Goal: Navigation & Orientation: Find specific page/section

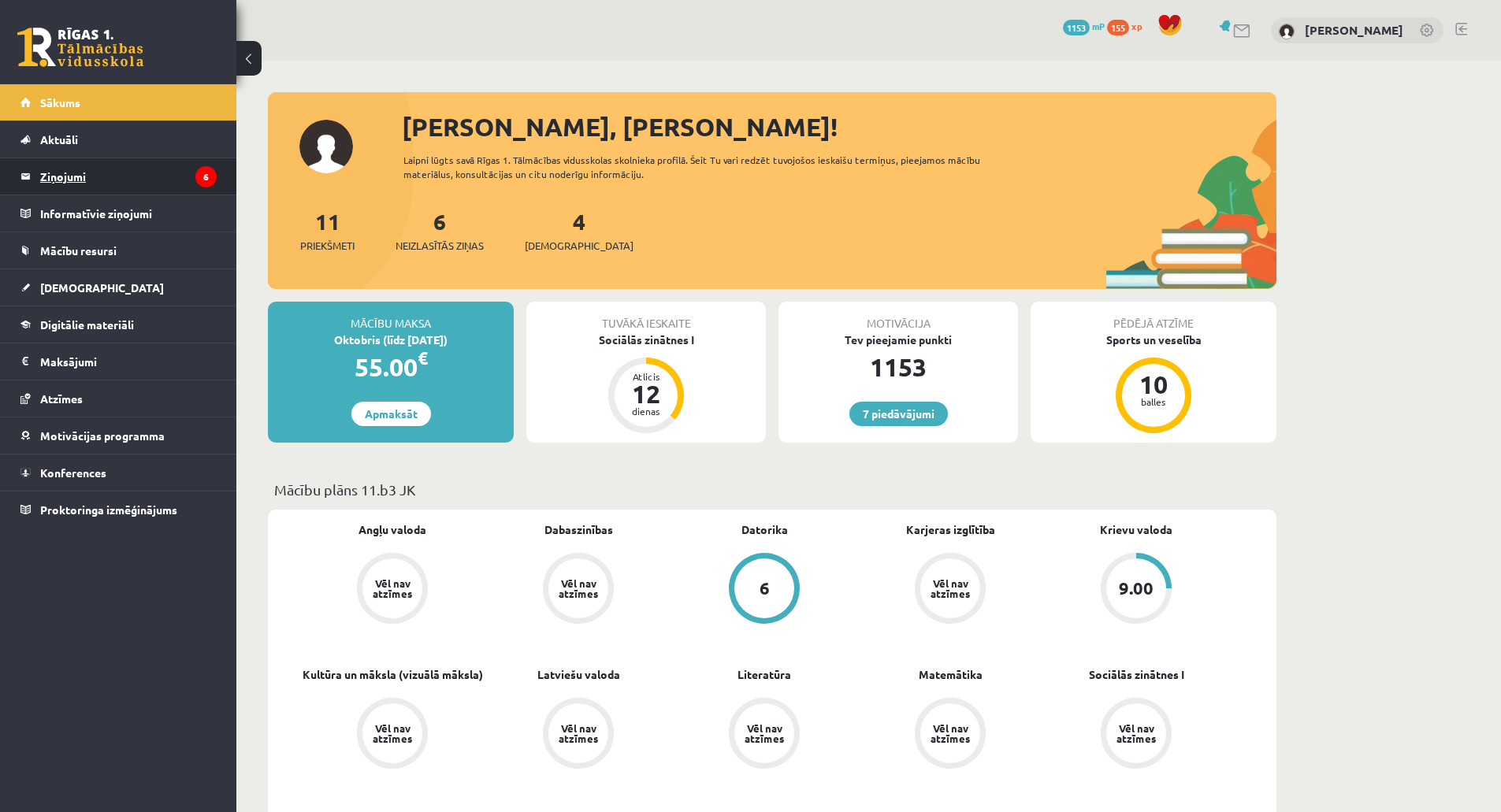
click at [93, 173] on legend "Ziņojumi 6" at bounding box center [128, 176] width 176 height 37
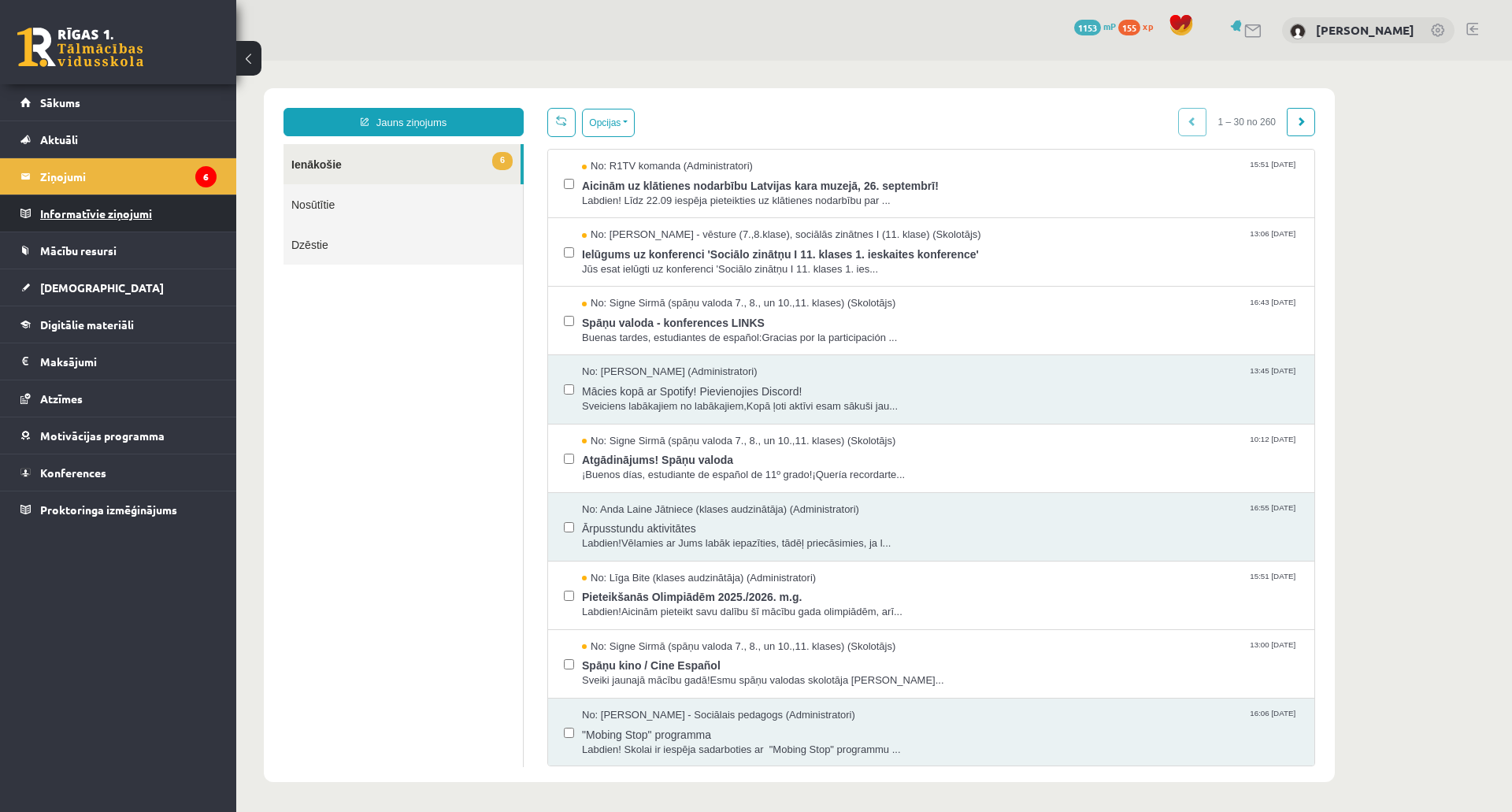
drag, startPoint x: 150, startPoint y: 211, endPoint x: 187, endPoint y: 215, distance: 37.2
click at [911, 811] on html "7 Dāvanas 1153 mP 155 xp [PERSON_NAME] Sākums Aktuāli Kā mācīties eSKOLĀ Kontak…" at bounding box center [756, 406] width 1512 height 812
click at [90, 113] on link "Sākums" at bounding box center [119, 102] width 196 height 37
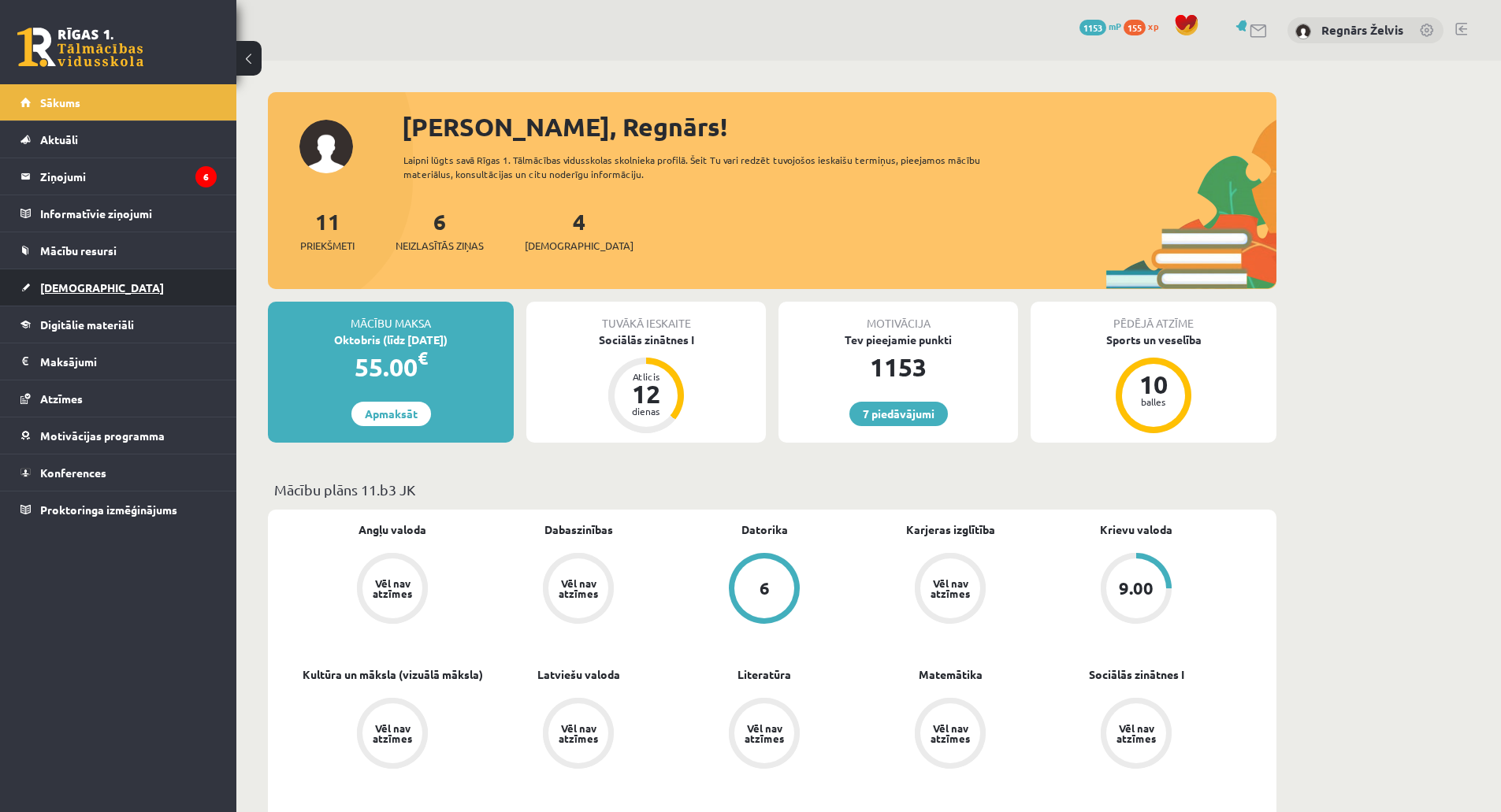
click at [68, 289] on span "[DEMOGRAPHIC_DATA]" at bounding box center [102, 288] width 123 height 14
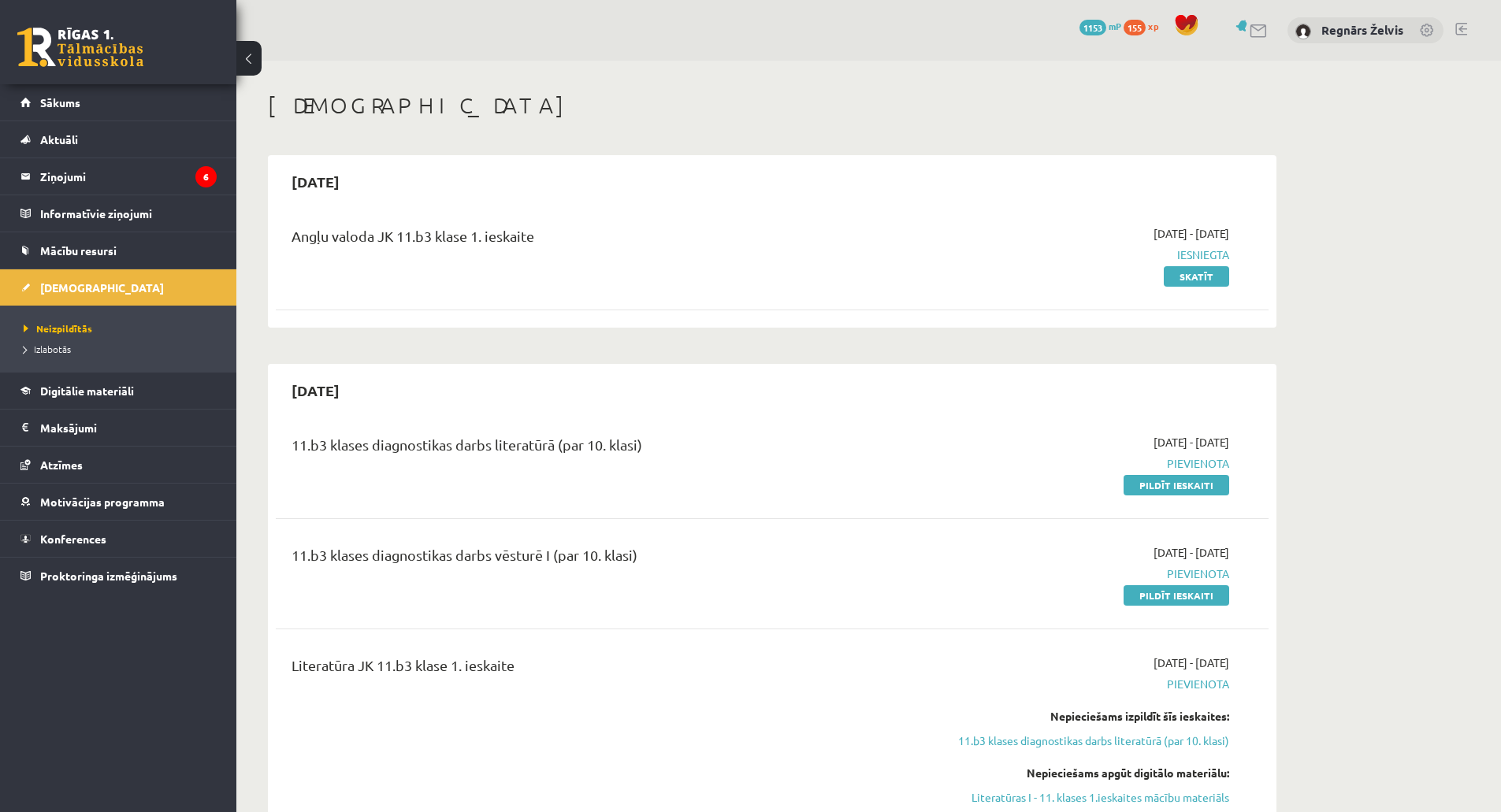
drag, startPoint x: 456, startPoint y: 429, endPoint x: 895, endPoint y: 582, distance: 464.9
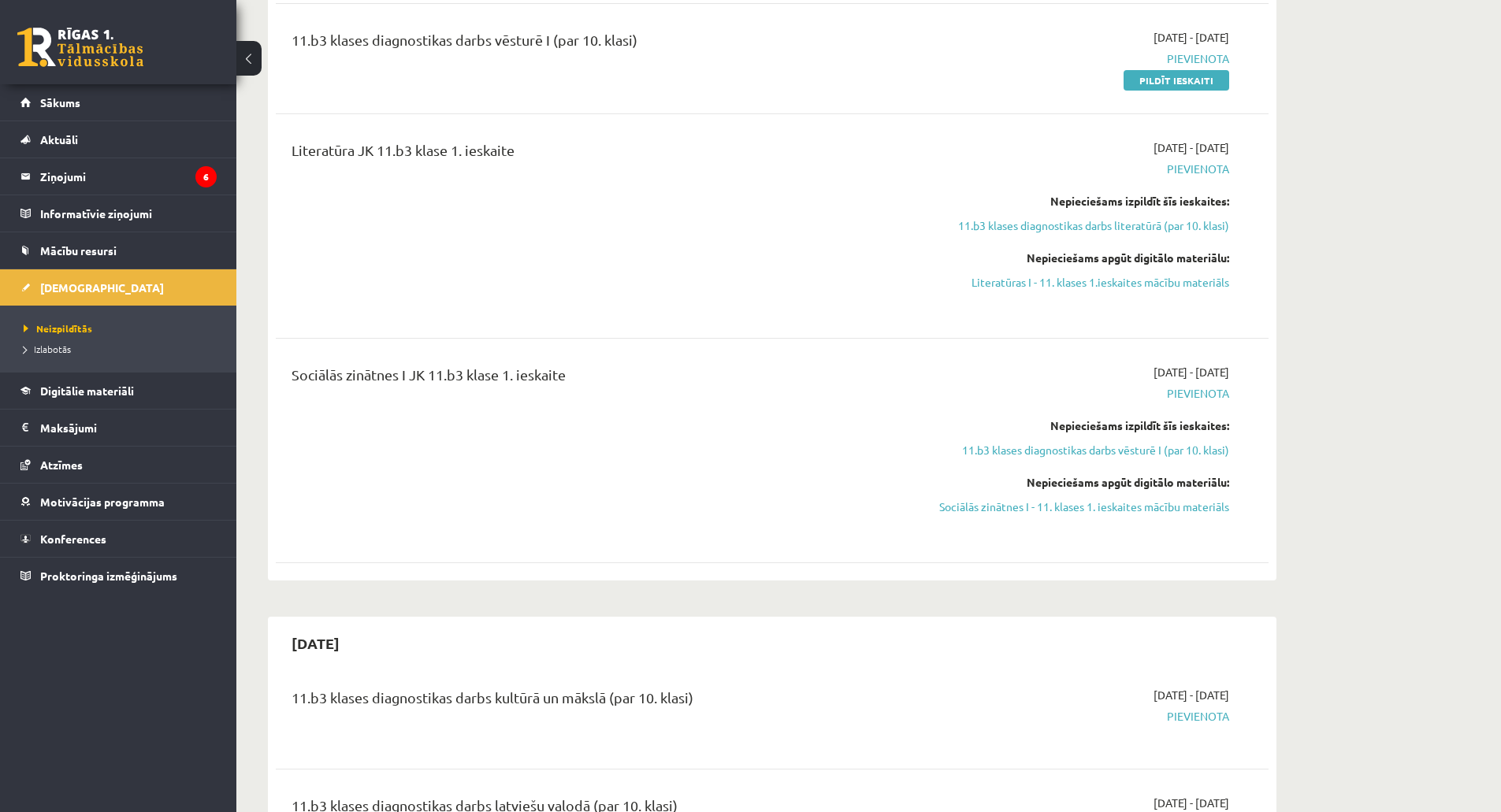
scroll to position [551, 0]
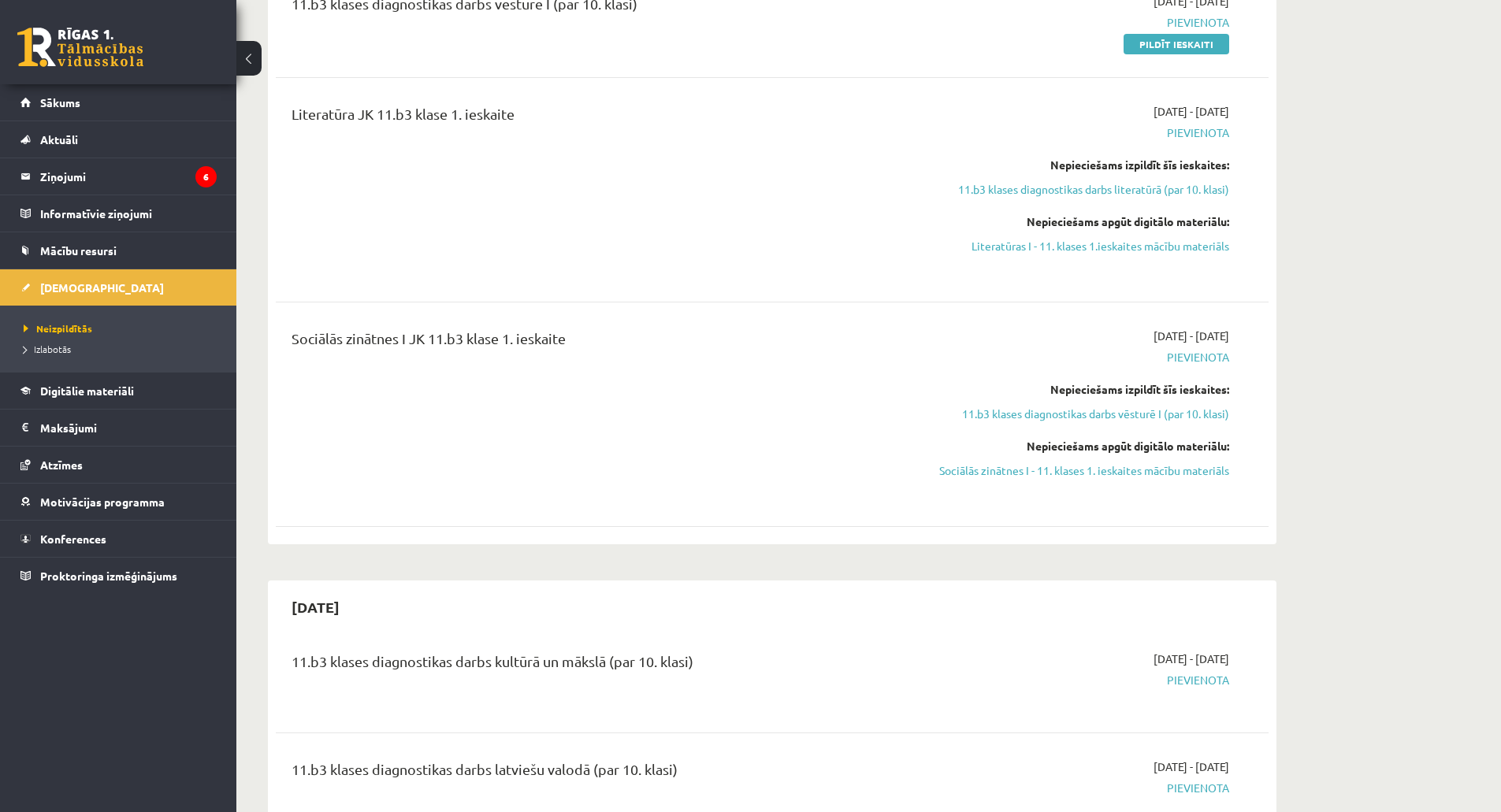
drag, startPoint x: 867, startPoint y: 555, endPoint x: 873, endPoint y: 538, distance: 18.0
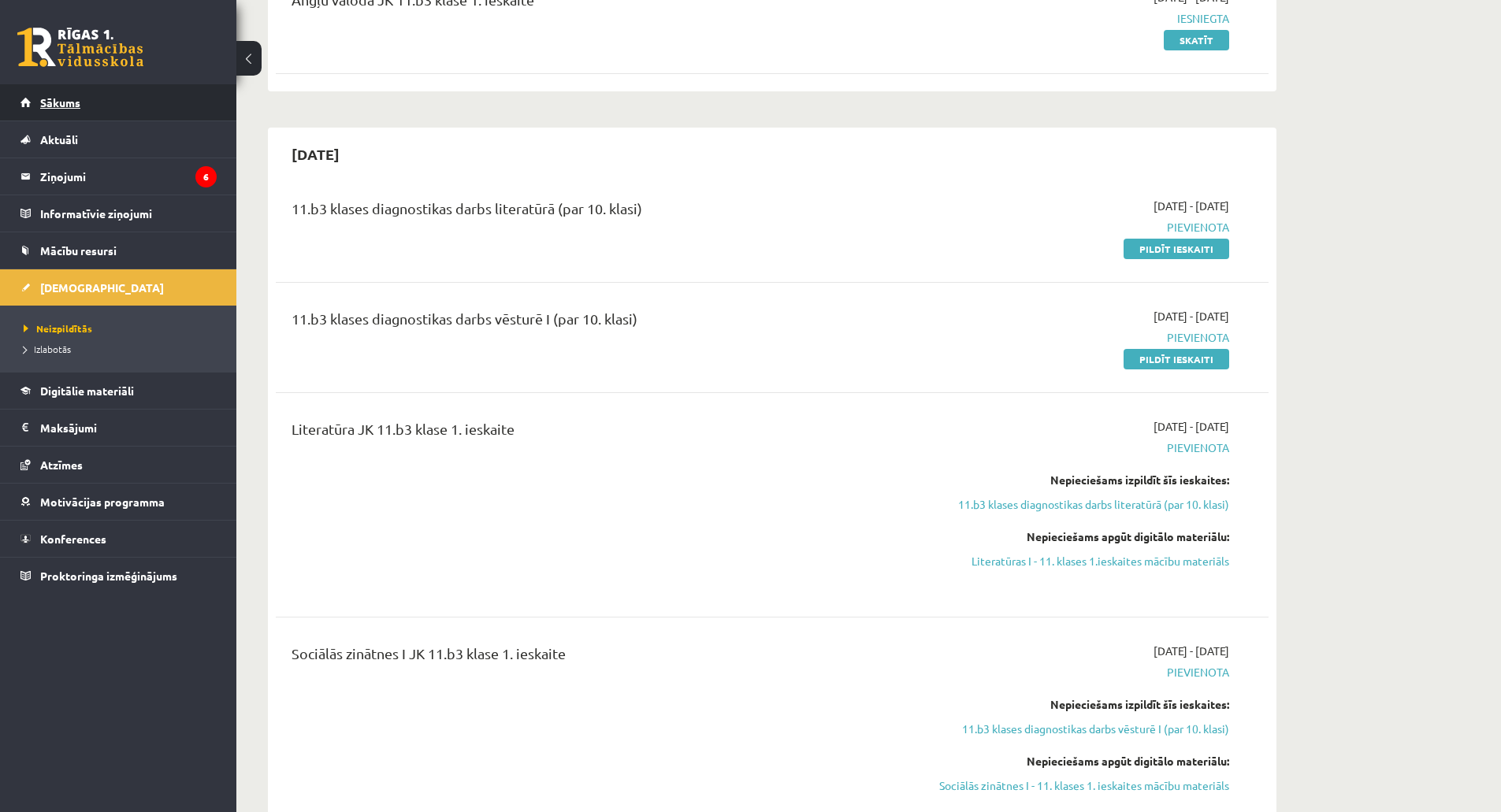
click at [173, 90] on link "Sākums" at bounding box center [119, 102] width 197 height 37
